Goal: Information Seeking & Learning: Find specific fact

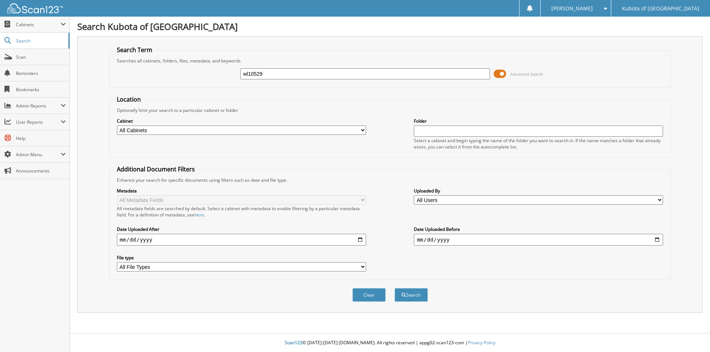
type input "wl10529"
click at [395, 288] on button "Search" at bounding box center [411, 295] width 33 height 14
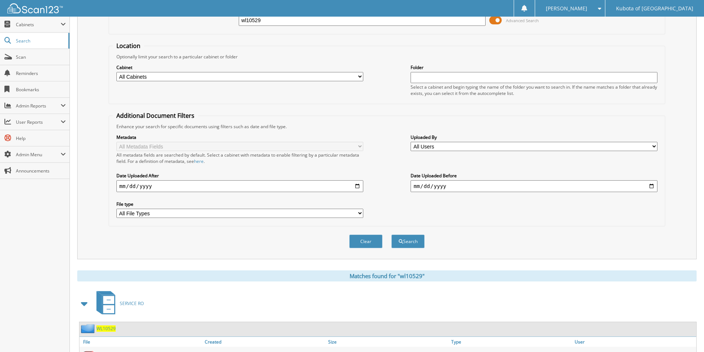
scroll to position [133, 0]
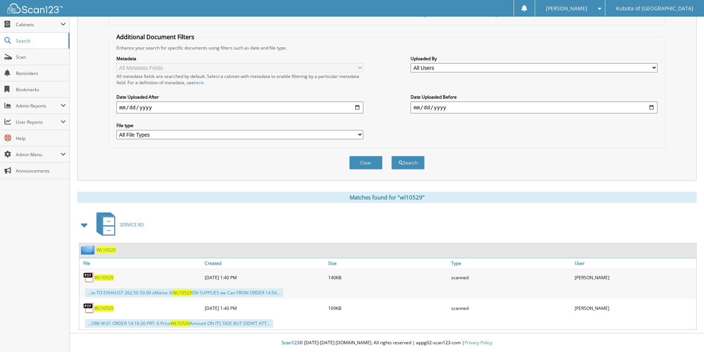
click at [106, 278] on span "WL10529" at bounding box center [103, 278] width 19 height 6
click at [104, 307] on span "WL10529" at bounding box center [103, 308] width 19 height 6
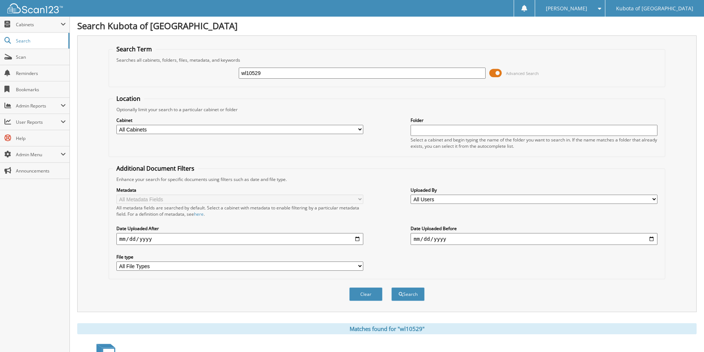
scroll to position [0, 0]
drag, startPoint x: 302, startPoint y: 78, endPoint x: 187, endPoint y: 74, distance: 114.4
click at [188, 75] on div "wl10529 Advanced Search" at bounding box center [387, 74] width 549 height 20
type input "pl15219"
click at [392, 288] on button "Search" at bounding box center [408, 295] width 33 height 14
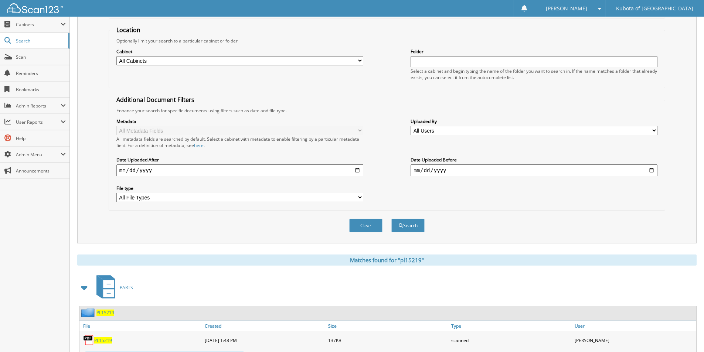
scroll to position [133, 0]
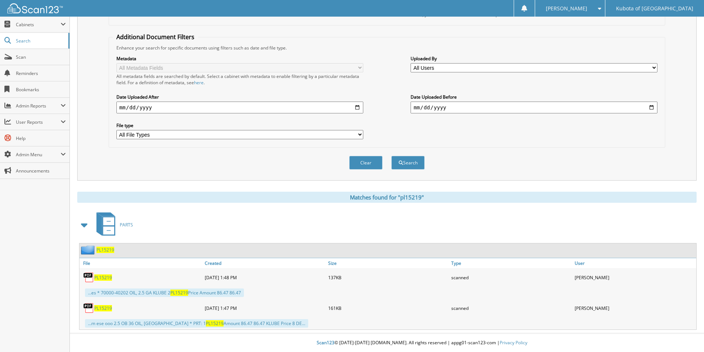
click at [102, 278] on span "PL15219" at bounding box center [103, 278] width 18 height 6
click at [105, 309] on span "PL15219" at bounding box center [103, 308] width 18 height 6
